Goal: Task Accomplishment & Management: Manage account settings

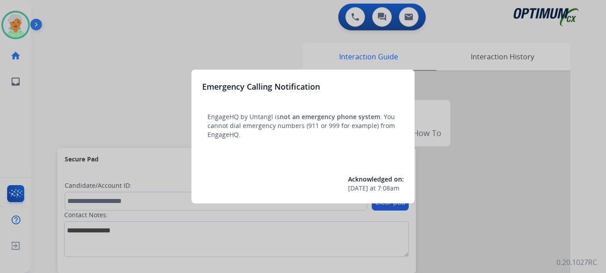
click at [23, 15] on div at bounding box center [303, 136] width 606 height 273
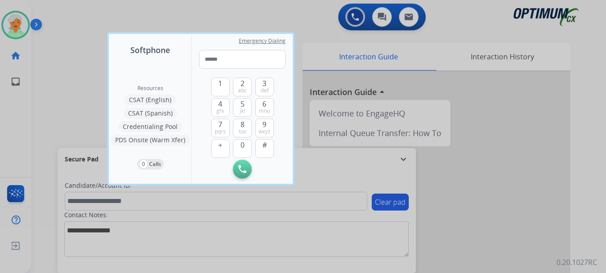
click at [21, 21] on div at bounding box center [303, 136] width 606 height 273
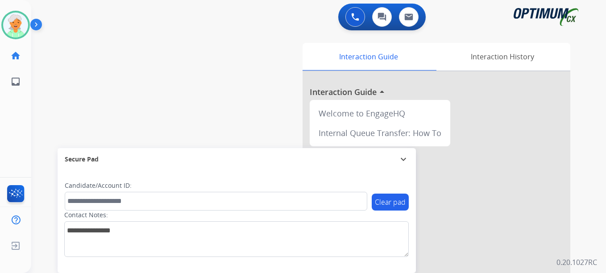
click at [21, 21] on img at bounding box center [15, 24] width 25 height 25
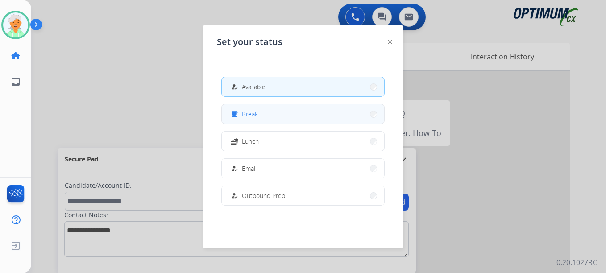
click at [260, 110] on button "free_breakfast Break" at bounding box center [303, 113] width 162 height 19
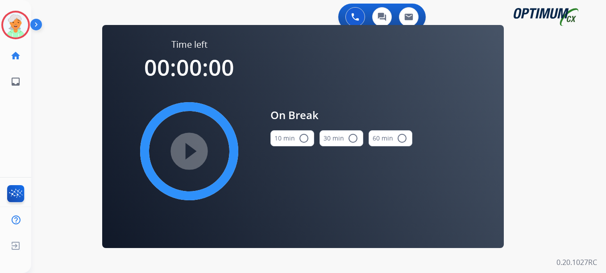
drag, startPoint x: 305, startPoint y: 137, endPoint x: 265, endPoint y: 140, distance: 39.8
click at [304, 137] on mat-icon "radio_button_unchecked" at bounding box center [304, 138] width 11 height 11
click at [191, 146] on mat-icon "play_circle_filled" at bounding box center [189, 151] width 11 height 11
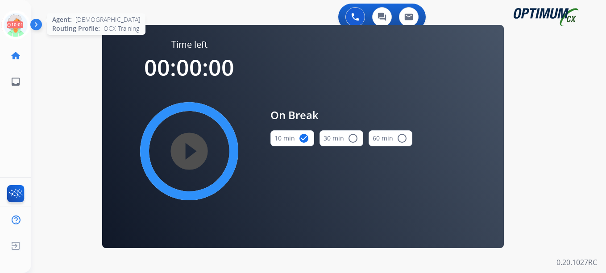
click at [16, 25] on icon at bounding box center [15, 25] width 29 height 29
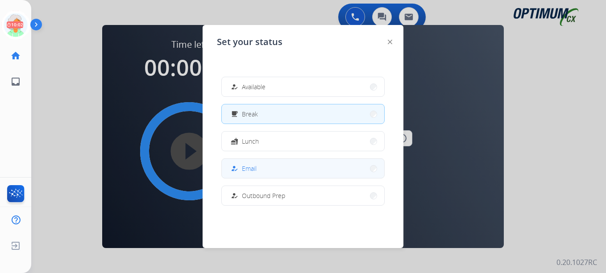
click at [266, 167] on button "how_to_reg Email" at bounding box center [303, 168] width 162 height 19
